Goal: Navigation & Orientation: Find specific page/section

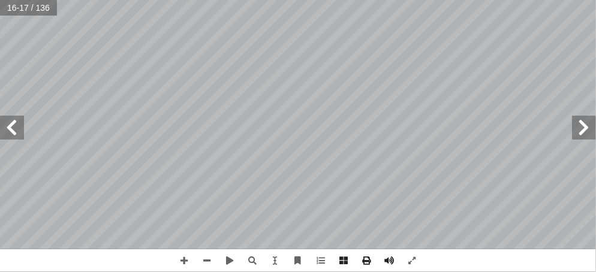
click at [585, 117] on span at bounding box center [584, 128] width 24 height 24
drag, startPoint x: 585, startPoint y: 117, endPoint x: 595, endPoint y: 117, distance: 9.6
click at [595, 117] on span at bounding box center [584, 128] width 24 height 24
click at [595, 118] on span at bounding box center [584, 128] width 24 height 24
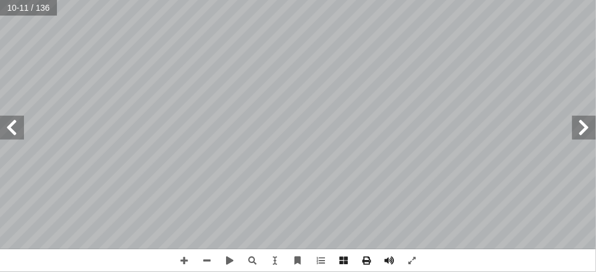
click at [595, 118] on span at bounding box center [584, 128] width 24 height 24
